Goal: Transaction & Acquisition: Purchase product/service

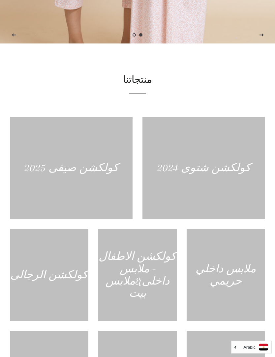
scroll to position [313, 0]
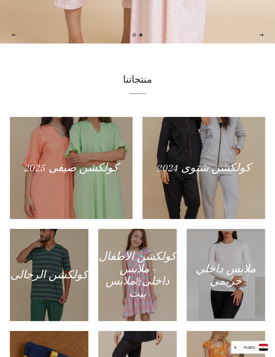
click at [93, 210] on div at bounding box center [71, 168] width 122 height 102
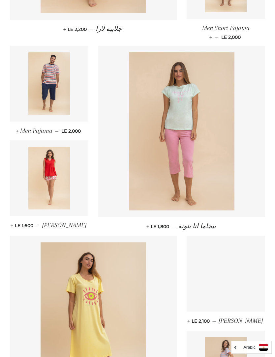
scroll to position [418, 0]
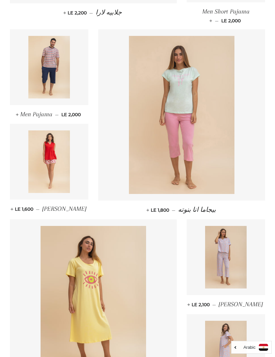
click at [229, 253] on img at bounding box center [226, 257] width 42 height 63
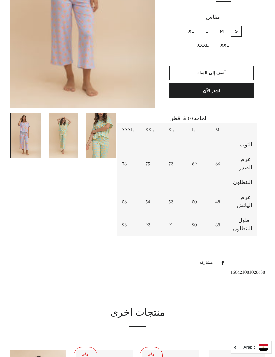
scroll to position [141, 0]
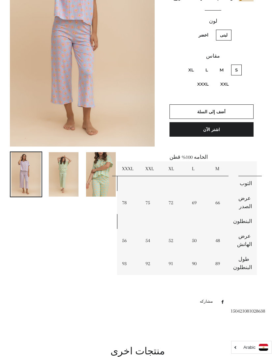
click at [219, 65] on label "M" at bounding box center [221, 70] width 12 height 11
click at [225, 64] on input "M" at bounding box center [225, 64] width 0 height 0
radio input "true"
click at [205, 30] on label "اخضر" at bounding box center [203, 35] width 18 height 11
click at [210, 29] on input "اخضر" at bounding box center [210, 29] width 0 height 0
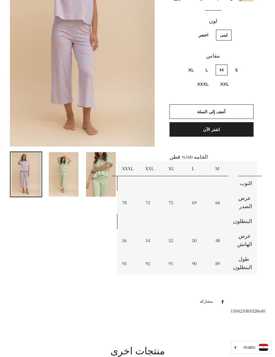
radio input "true"
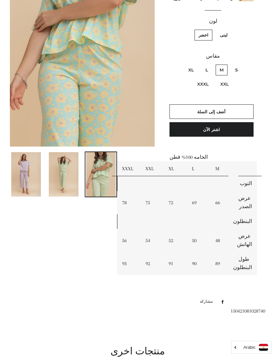
click at [226, 30] on label "لبنى" at bounding box center [223, 35] width 15 height 11
click at [229, 29] on input "لبنى" at bounding box center [229, 29] width 0 height 0
radio input "true"
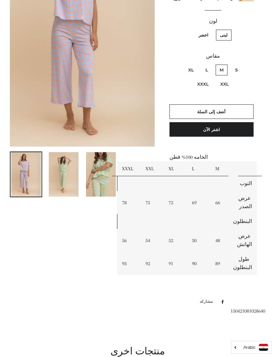
click at [80, 257] on div at bounding box center [132, 118] width 265 height 377
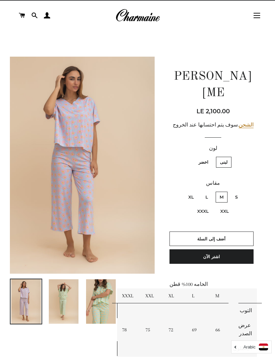
scroll to position [14, 0]
copy div "الخصم LE 2,100.00"
